Goal: Transaction & Acquisition: Purchase product/service

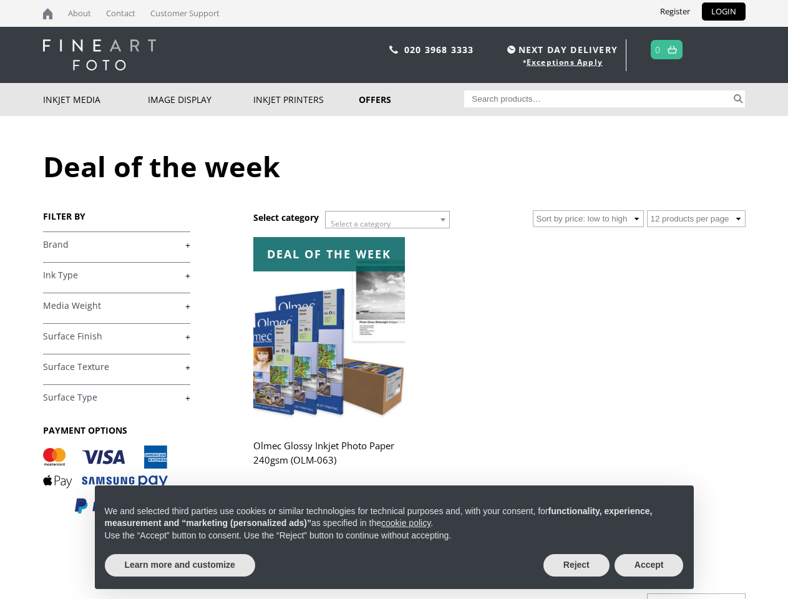
click at [388, 220] on span "Select a category" at bounding box center [361, 223] width 60 height 11
